Goal: Task Accomplishment & Management: Manage account settings

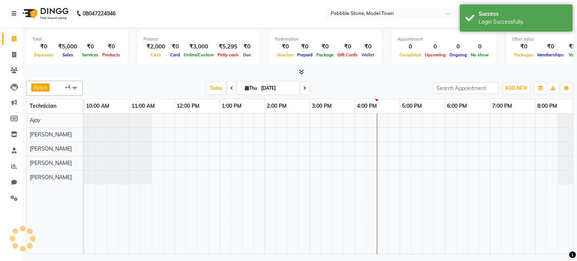
select select "en"
click at [15, 51] on span at bounding box center [14, 55] width 13 height 9
select select "8684"
select select "service"
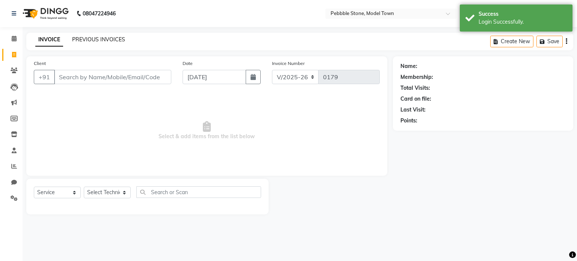
click at [104, 37] on link "PREVIOUS INVOICES" at bounding box center [98, 39] width 53 height 7
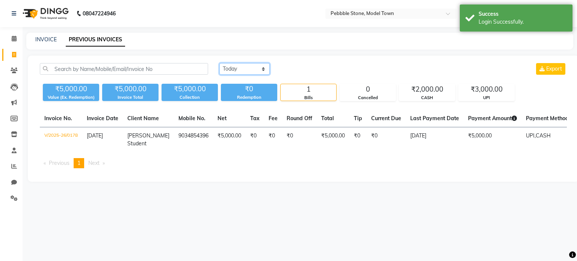
click at [234, 69] on select "[DATE] [DATE] Custom Range" at bounding box center [244, 69] width 50 height 12
select select "range"
click at [219, 63] on select "[DATE] [DATE] Custom Range" at bounding box center [244, 69] width 50 height 12
click at [301, 69] on input "[DATE]" at bounding box center [305, 69] width 53 height 11
select select "9"
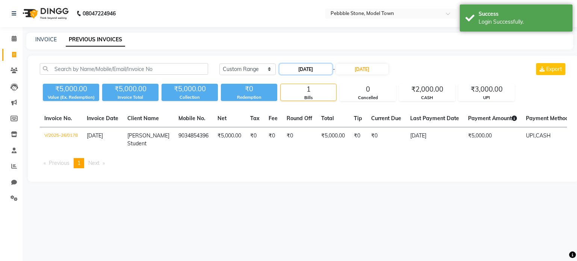
select select "2025"
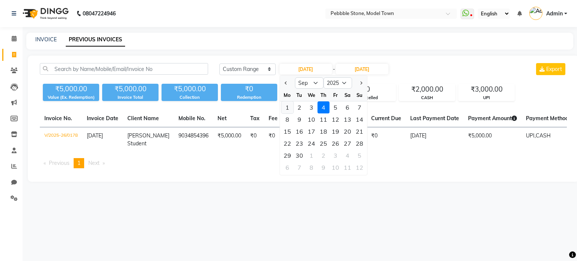
click at [288, 109] on div "1" at bounding box center [287, 107] width 12 height 12
type input "[DATE]"
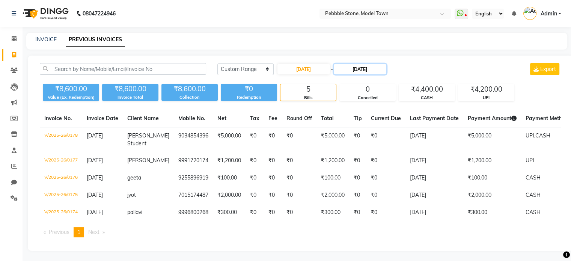
click at [347, 69] on input "[DATE]" at bounding box center [360, 69] width 53 height 11
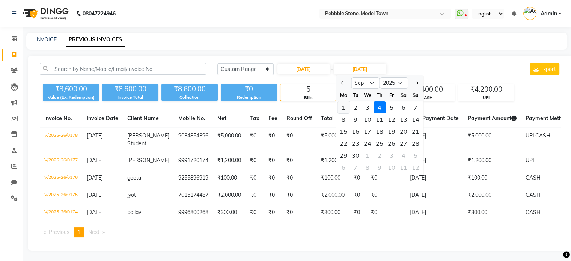
click at [342, 107] on div "1" at bounding box center [343, 107] width 12 height 12
type input "[DATE]"
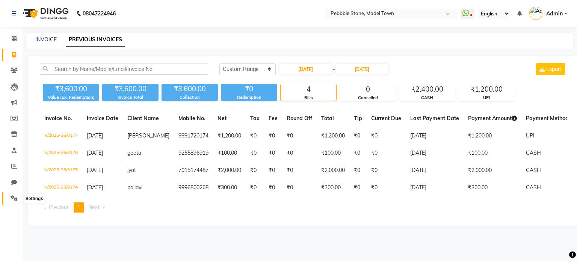
click at [14, 198] on icon at bounding box center [14, 198] width 7 height 6
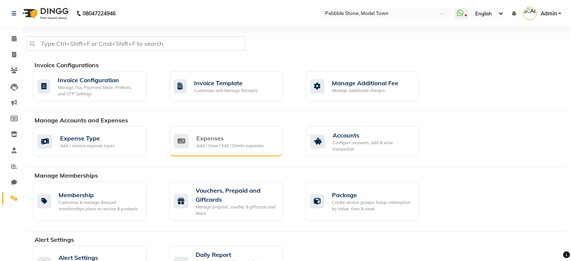
click at [231, 145] on div "Add / View / Edit / Delete expenses" at bounding box center [229, 146] width 67 height 6
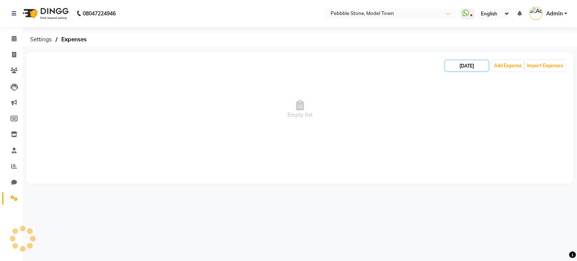
click at [472, 62] on input "[DATE]" at bounding box center [466, 65] width 43 height 11
select select "9"
select select "2025"
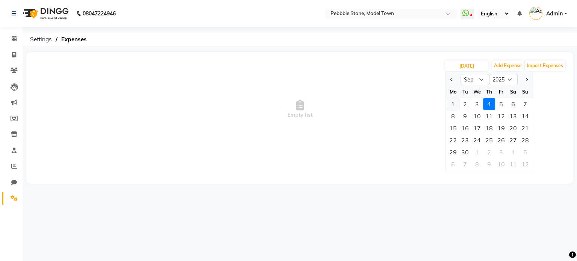
click at [453, 104] on div "1" at bounding box center [453, 104] width 12 height 12
type input "[DATE]"
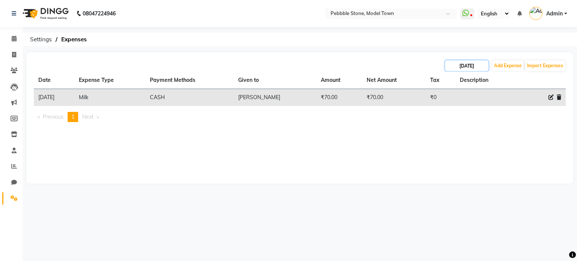
click at [468, 61] on input "[DATE]" at bounding box center [466, 65] width 43 height 11
select select "9"
select select "2025"
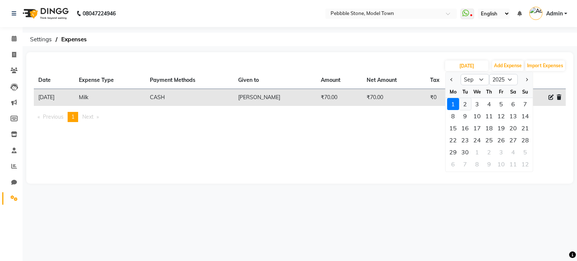
click at [461, 104] on div "2" at bounding box center [465, 104] width 12 height 12
type input "[DATE]"
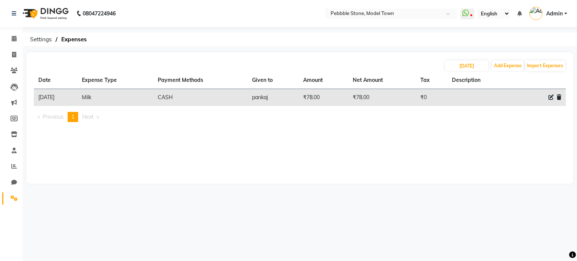
click at [461, 58] on div "[DATE] Add Expense Import Expenses Date Expense Type Payment Methods Given to A…" at bounding box center [299, 117] width 547 height 131
click at [461, 65] on input "[DATE]" at bounding box center [466, 65] width 43 height 11
select select "9"
select select "2025"
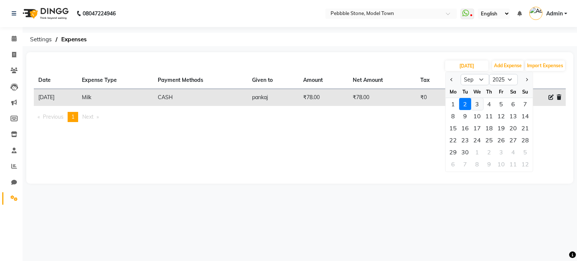
click at [473, 106] on div "3" at bounding box center [477, 104] width 12 height 12
type input "[DATE]"
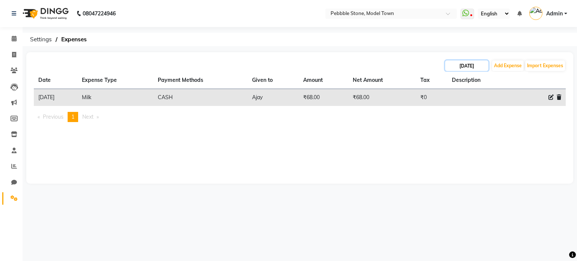
click at [459, 61] on input "[DATE]" at bounding box center [466, 65] width 43 height 11
select select "9"
select select "2025"
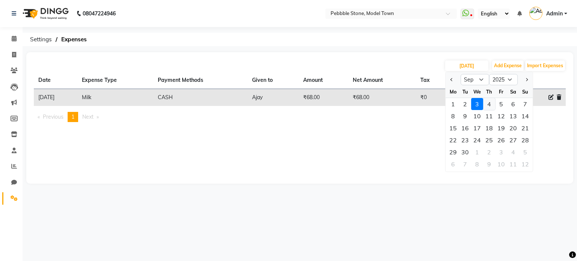
click at [488, 102] on div "4" at bounding box center [489, 104] width 12 height 12
type input "[DATE]"
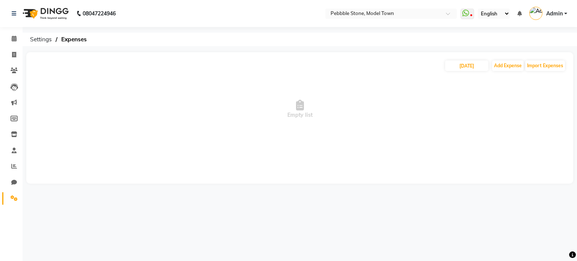
click at [12, 193] on link "Settings" at bounding box center [11, 198] width 18 height 12
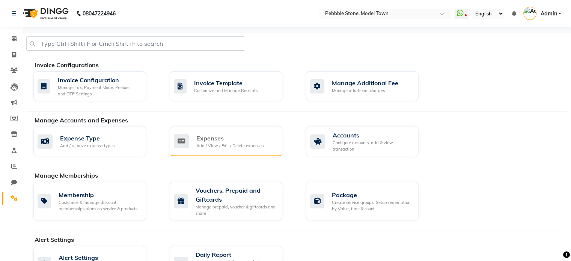
click at [199, 151] on div "Expenses Add / View / Edit / Delete expenses" at bounding box center [226, 142] width 113 height 30
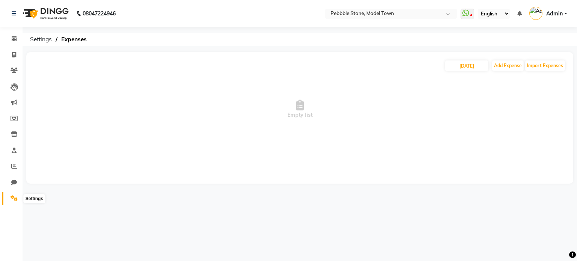
click at [17, 195] on span at bounding box center [14, 198] width 13 height 9
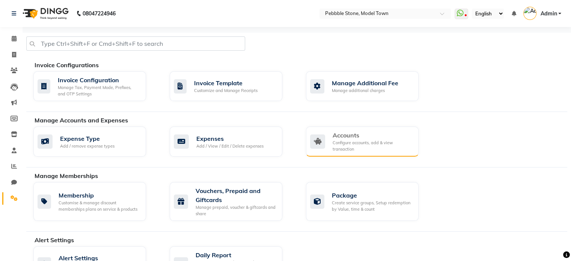
click at [328, 142] on div "Accounts Configure accounts, add & view transaction" at bounding box center [361, 141] width 102 height 21
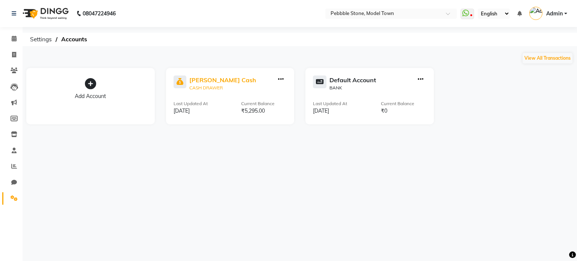
click at [219, 83] on div "[PERSON_NAME] Cash" at bounding box center [222, 79] width 67 height 9
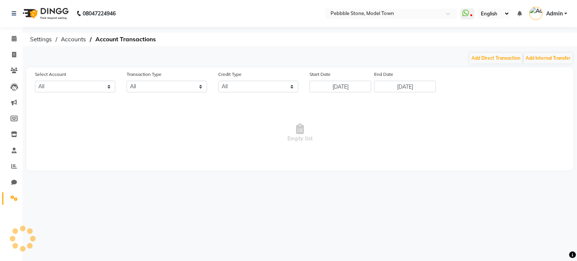
select select "7952"
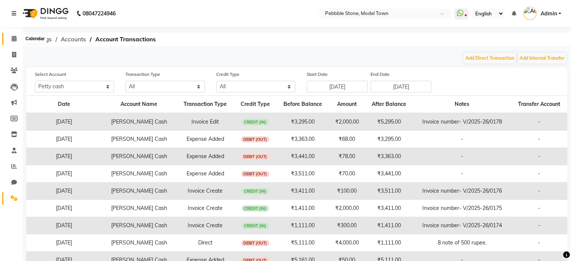
click at [12, 38] on icon at bounding box center [14, 39] width 5 height 6
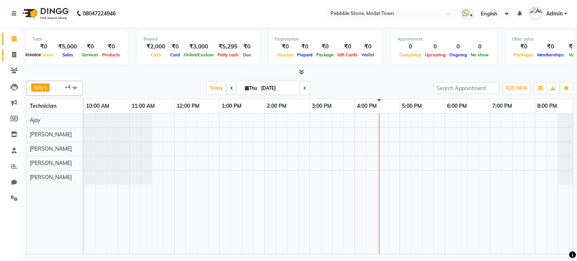
click at [16, 53] on span at bounding box center [14, 55] width 13 height 9
select select "service"
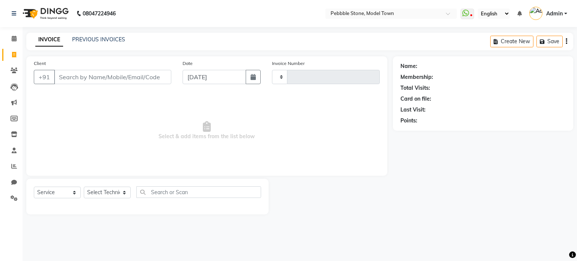
type input "0179"
select select "8684"
click at [107, 37] on link "PREVIOUS INVOICES" at bounding box center [98, 39] width 53 height 7
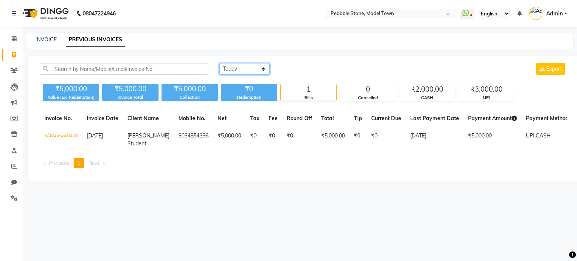
click at [242, 69] on select "[DATE] [DATE] Custom Range" at bounding box center [244, 69] width 50 height 12
click at [336, 52] on main "INVOICE PREVIOUS INVOICES [DATE] [DATE] Custom Range Export ₹5,000.00 Value (Ex…" at bounding box center [300, 113] width 554 height 160
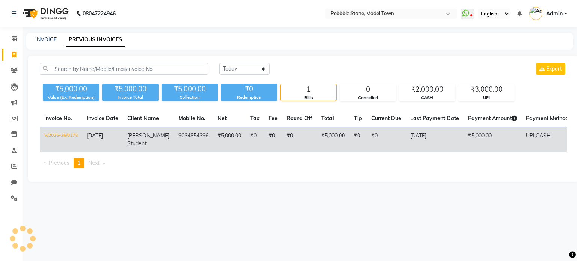
click at [54, 131] on td "V/2025-26/0178" at bounding box center [61, 139] width 42 height 25
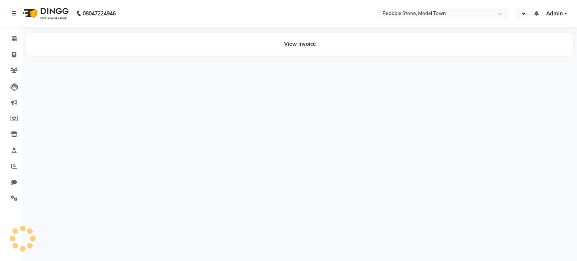
select select "en"
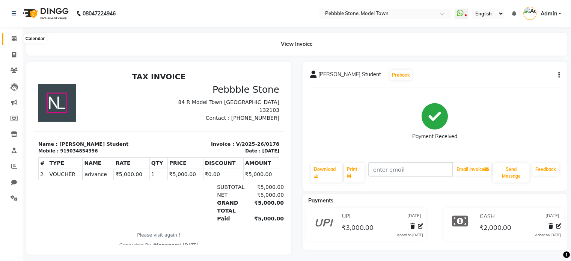
click at [12, 37] on icon at bounding box center [14, 39] width 5 height 6
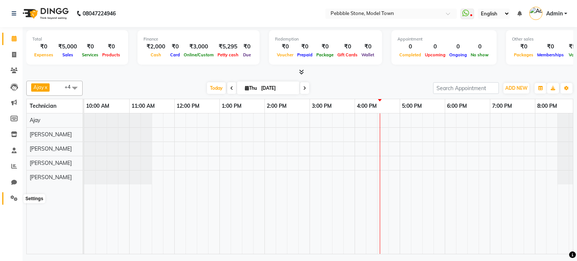
click at [13, 199] on icon at bounding box center [14, 198] width 7 height 6
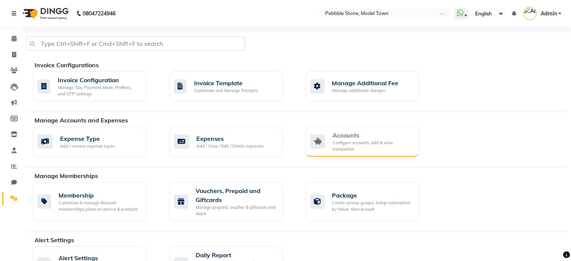
click at [347, 146] on div "Configure accounts, add & view transaction" at bounding box center [373, 146] width 80 height 12
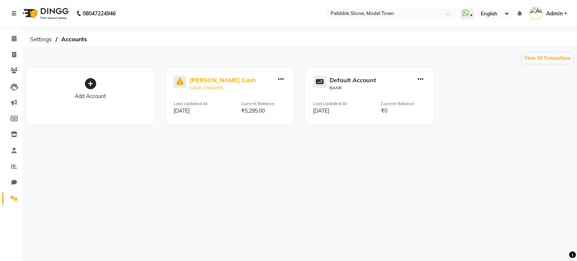
click at [199, 86] on div "CASH DRAWER" at bounding box center [222, 87] width 67 height 7
select select "7952"
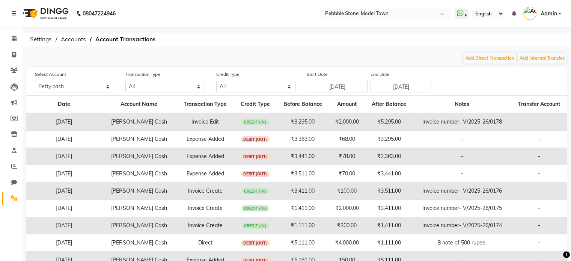
click at [552, 10] on span "Admin" at bounding box center [548, 14] width 17 height 8
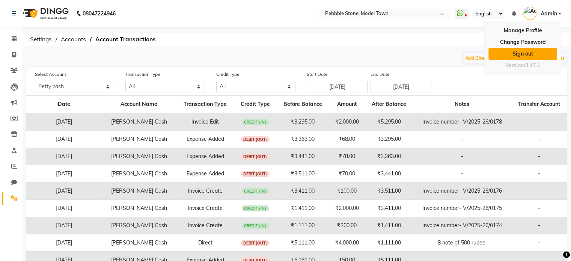
click at [535, 53] on link "Sign out" at bounding box center [522, 54] width 69 height 12
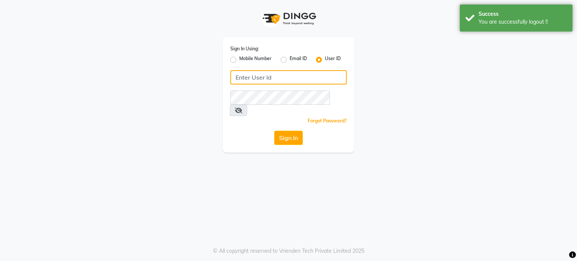
type input "pebbble"
